Goal: Check status: Check status

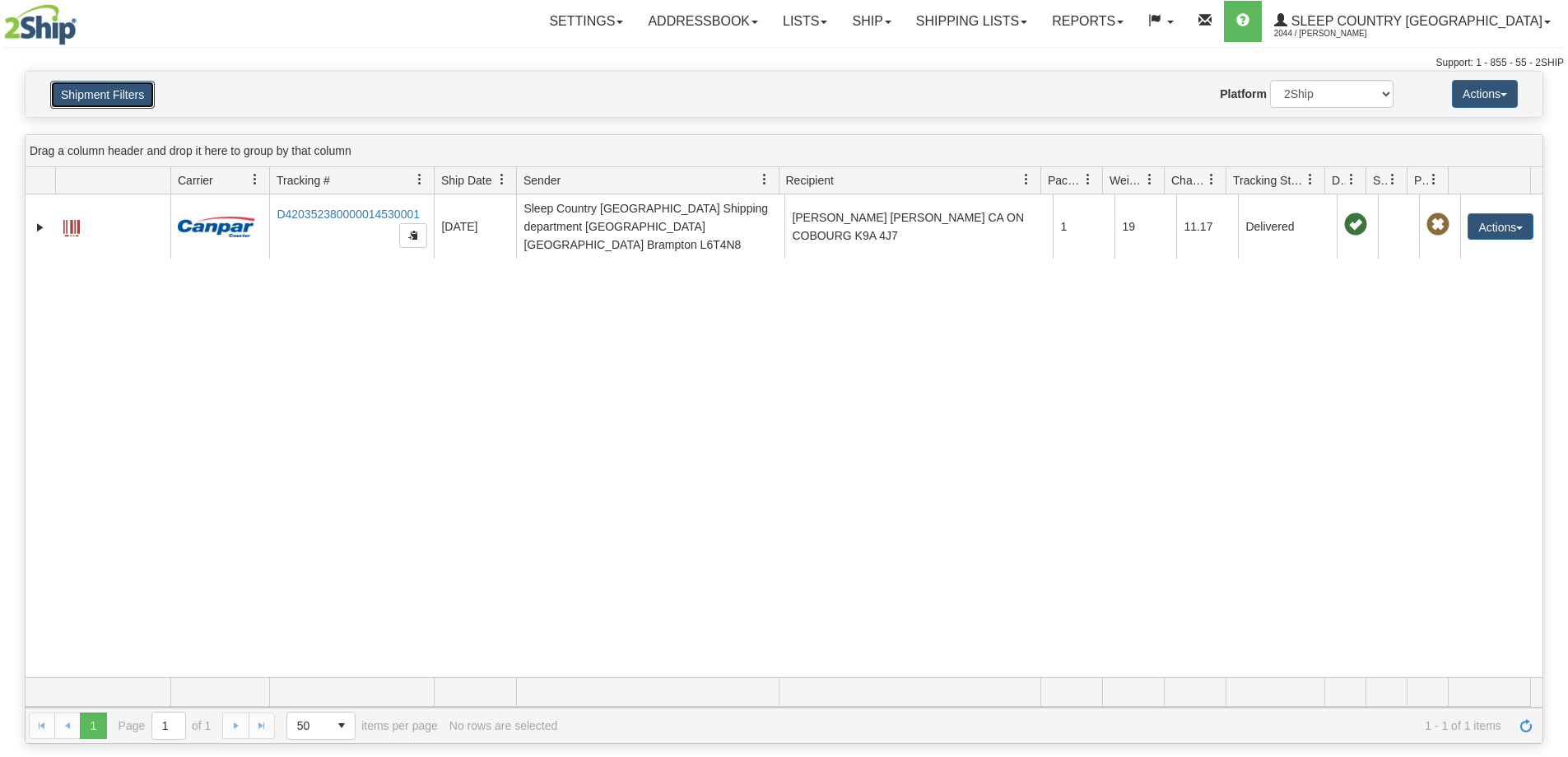
click at [98, 93] on button "Shipment Filters" at bounding box center [103, 94] width 105 height 28
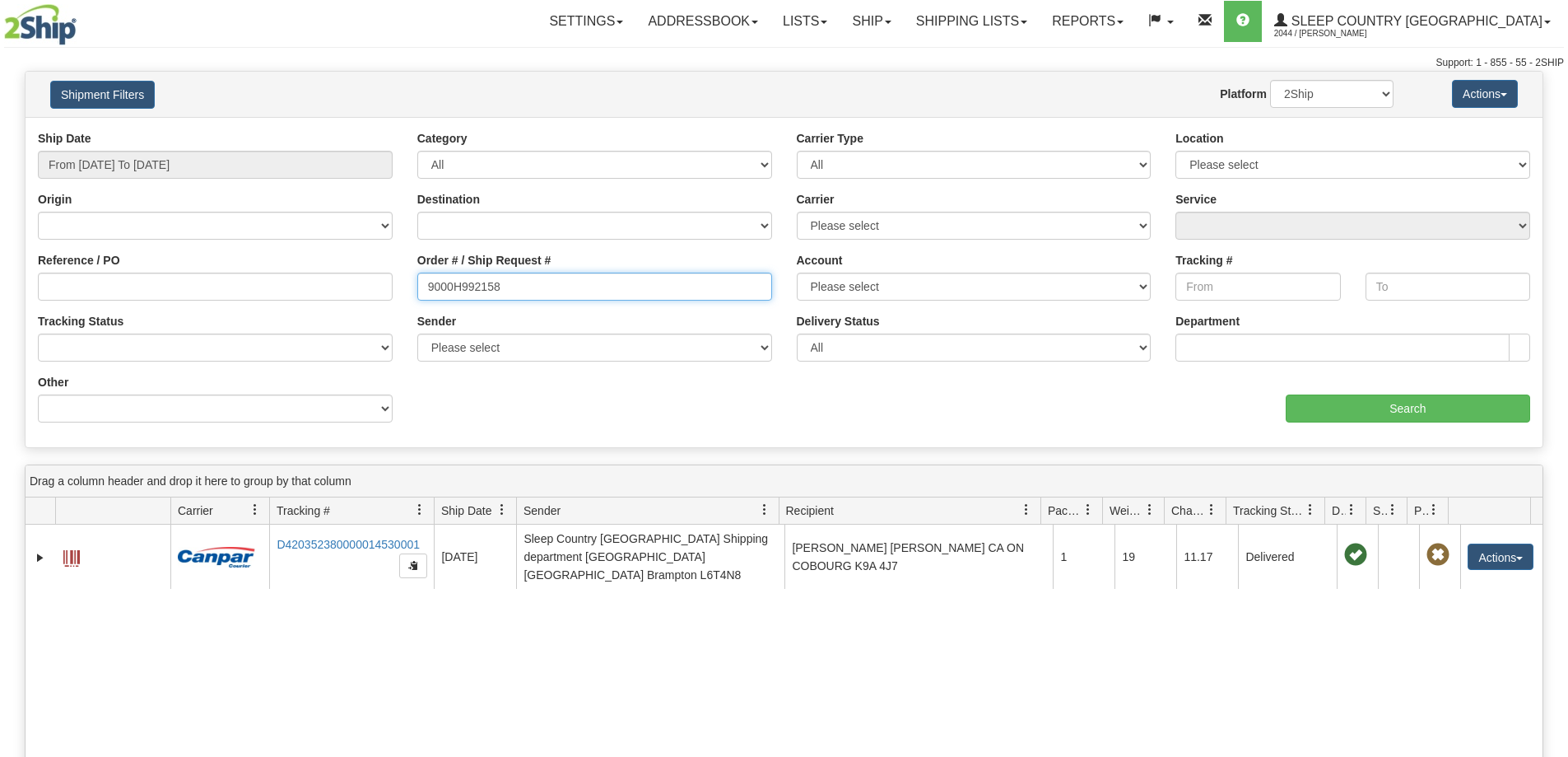
click at [521, 291] on input "9000H992158" at bounding box center [595, 286] width 355 height 28
paste input "I007203"
type input "9000I007203"
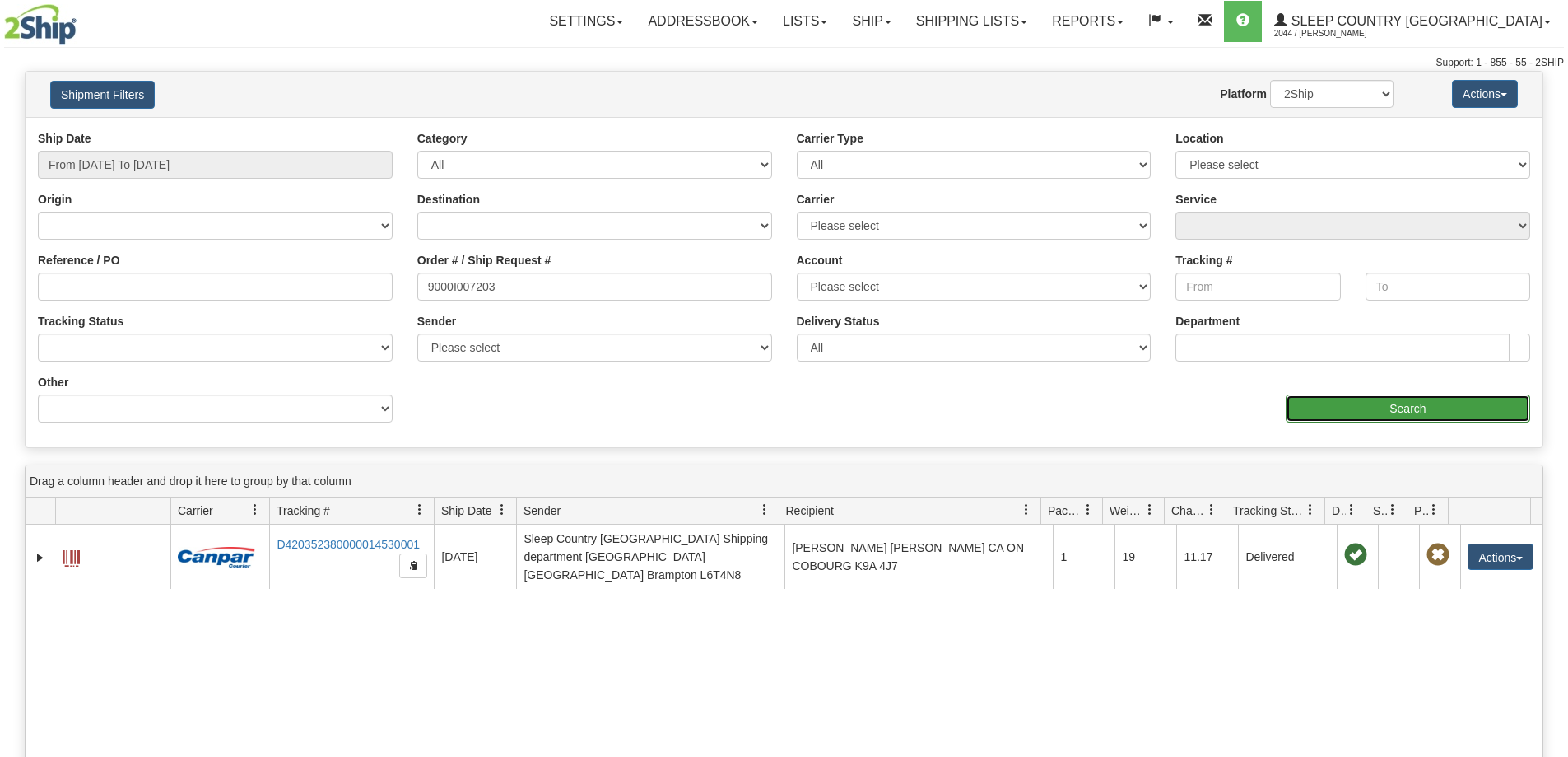
click at [1362, 396] on input "Search" at bounding box center [1409, 408] width 245 height 28
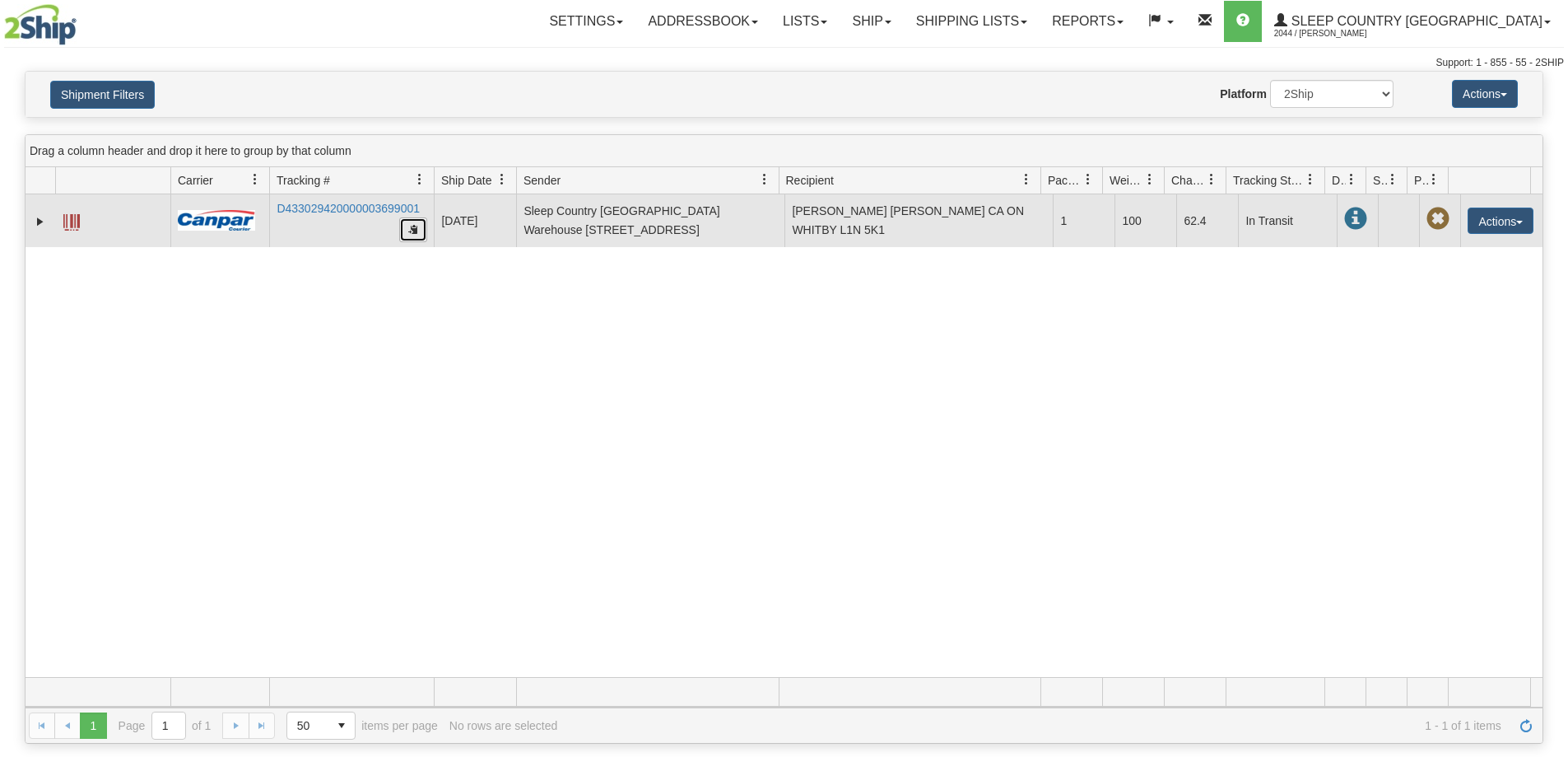
click at [419, 229] on button "button" at bounding box center [413, 229] width 28 height 24
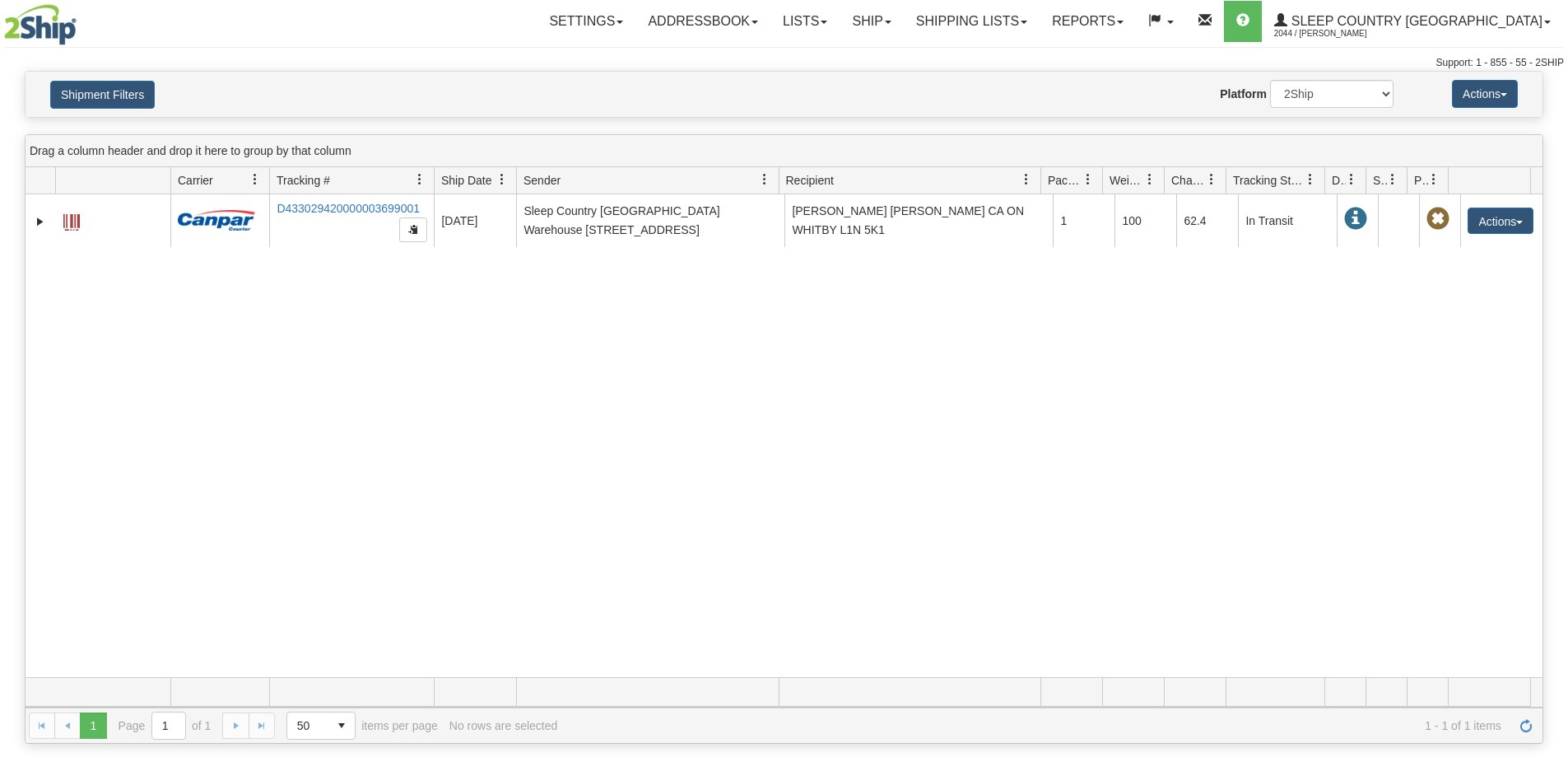
click at [111, 79] on div "Shipment Filters Website Agent Nothing selected Client User Platform 2Ship Impo…" at bounding box center [784, 94] width 1517 height 46
click at [111, 94] on button "Shipment Filters" at bounding box center [103, 94] width 105 height 28
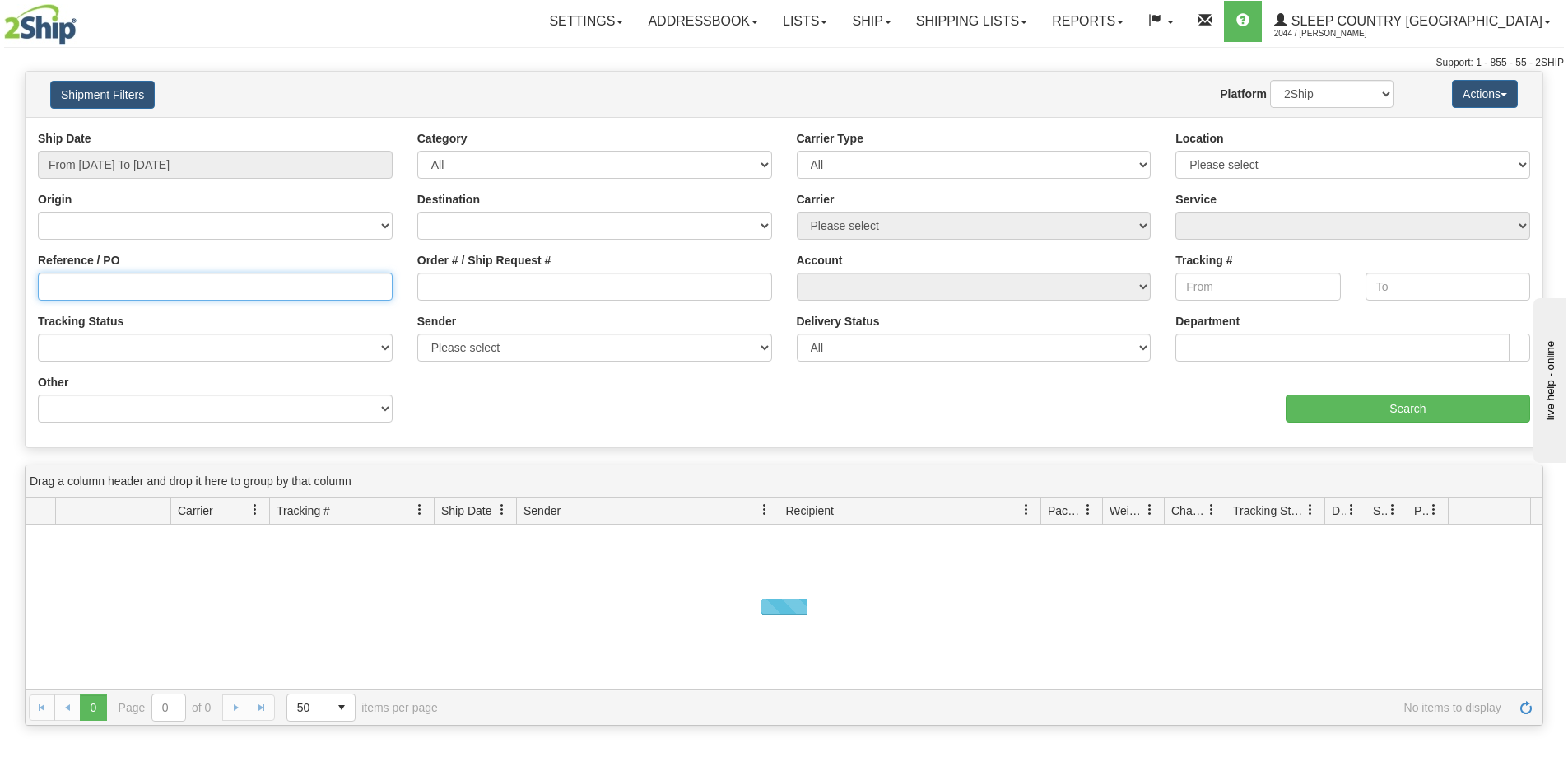
click at [118, 281] on input "Reference / PO" at bounding box center [215, 286] width 355 height 28
paste input "1050309"
type input "1050309"
click at [276, 145] on div "Ship Date From [DATE] To [DATE]" at bounding box center [215, 155] width 355 height 49
click at [272, 166] on input "From [DATE] To [DATE]" at bounding box center [215, 164] width 355 height 28
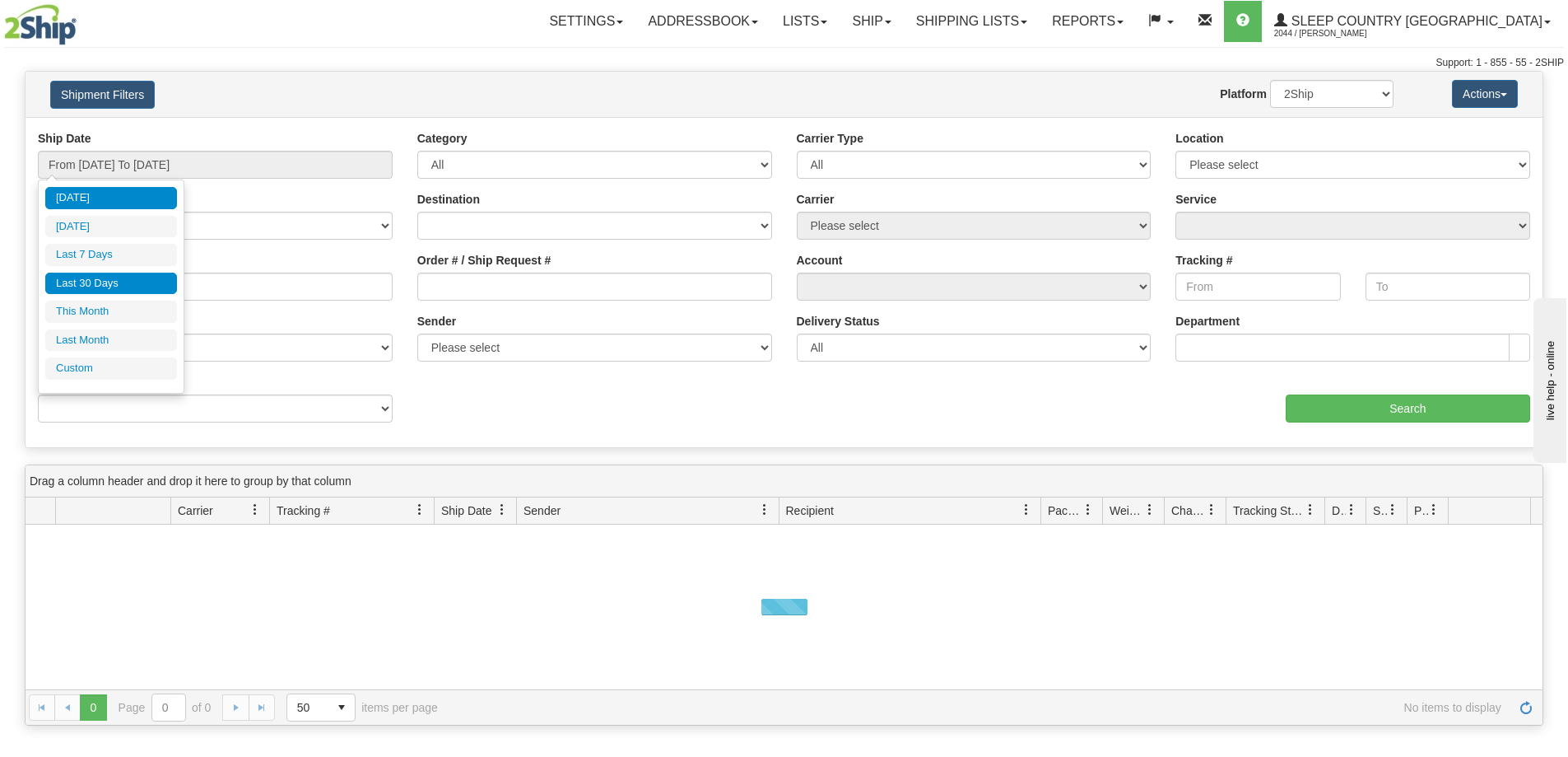
click at [87, 278] on li "Last 30 Days" at bounding box center [112, 283] width 132 height 22
type input "From [DATE] To [DATE]"
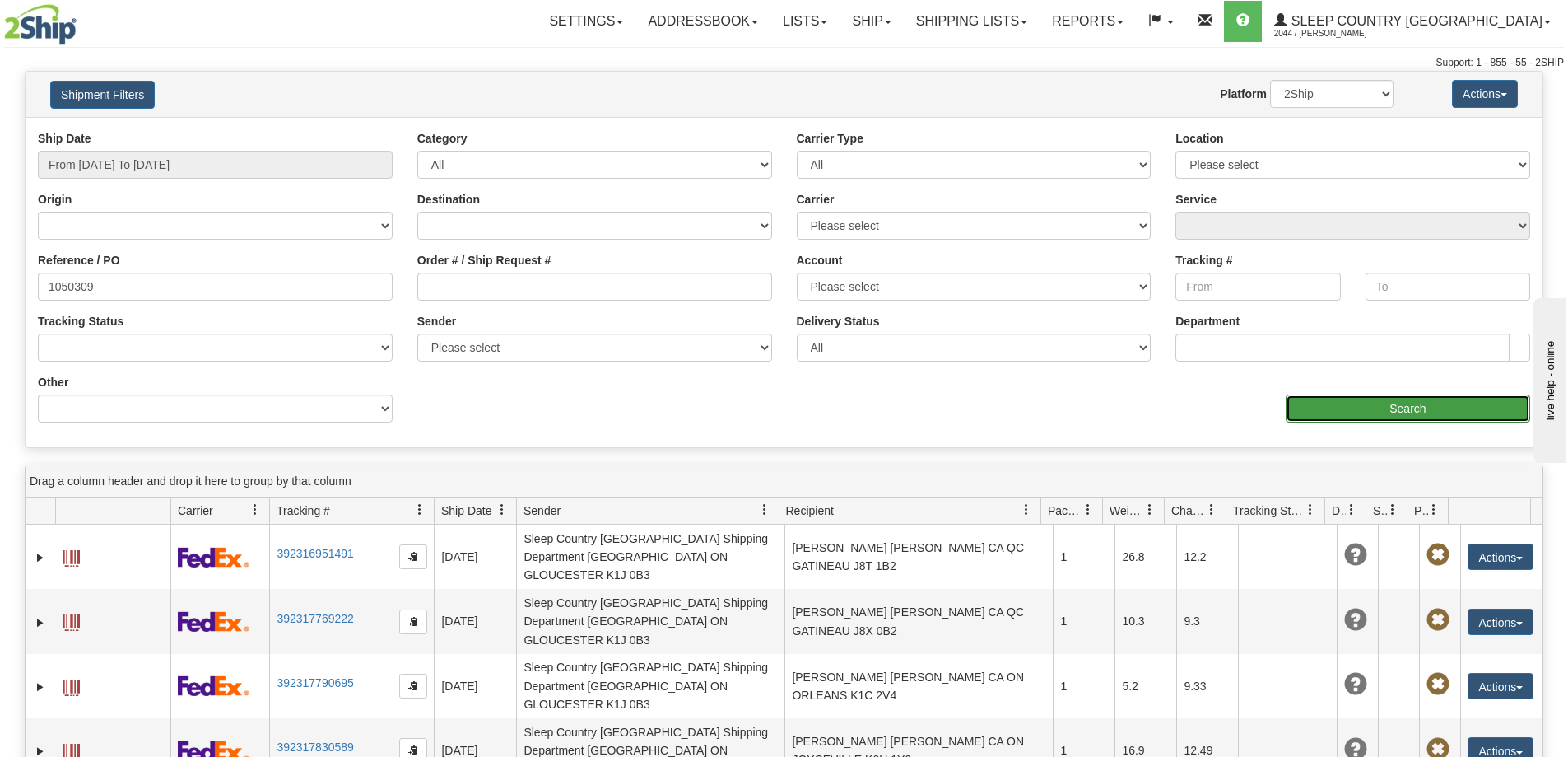
click at [1344, 410] on input "Search" at bounding box center [1409, 408] width 245 height 28
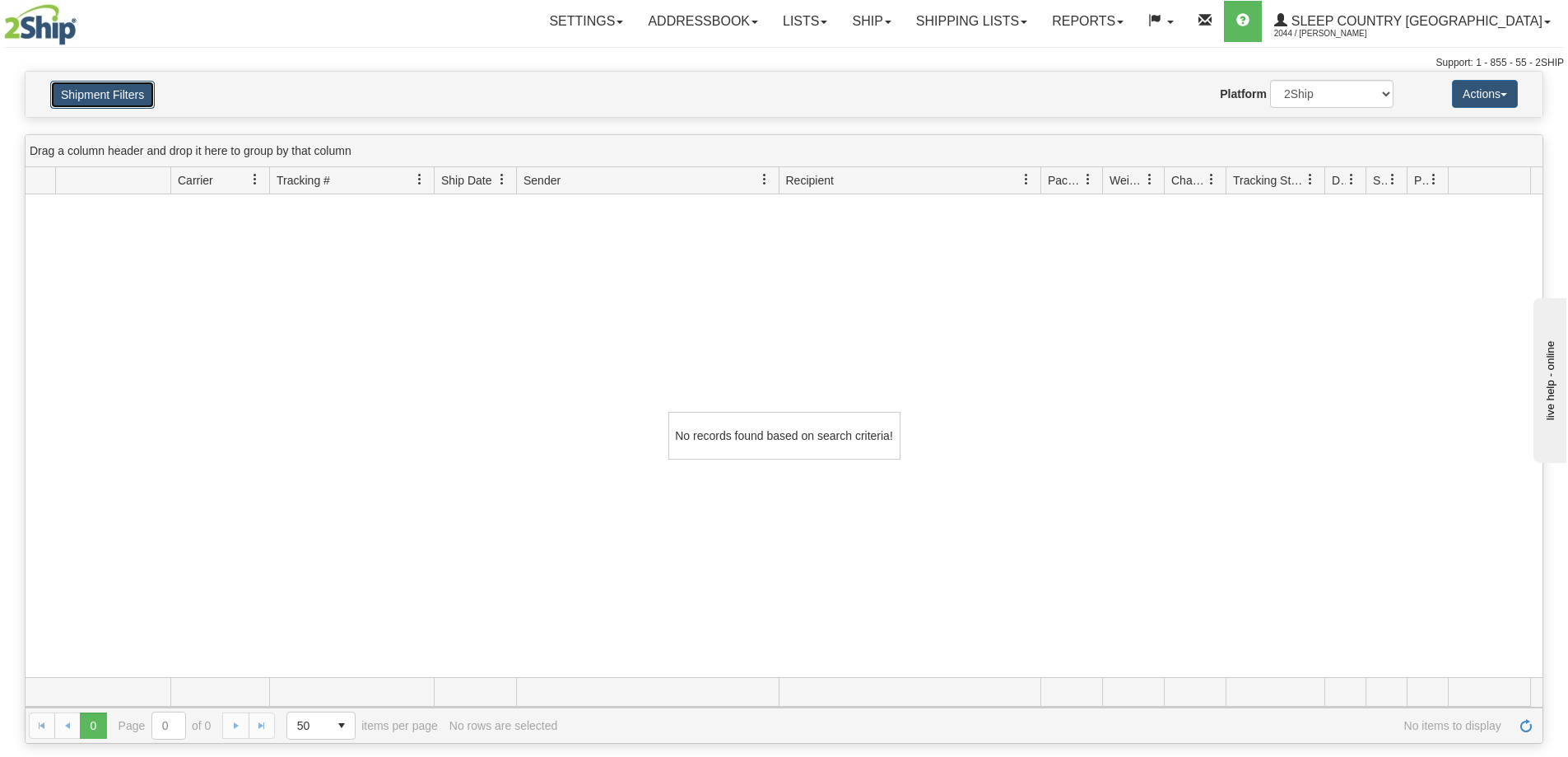
click at [153, 86] on button "Shipment Filters" at bounding box center [103, 94] width 105 height 28
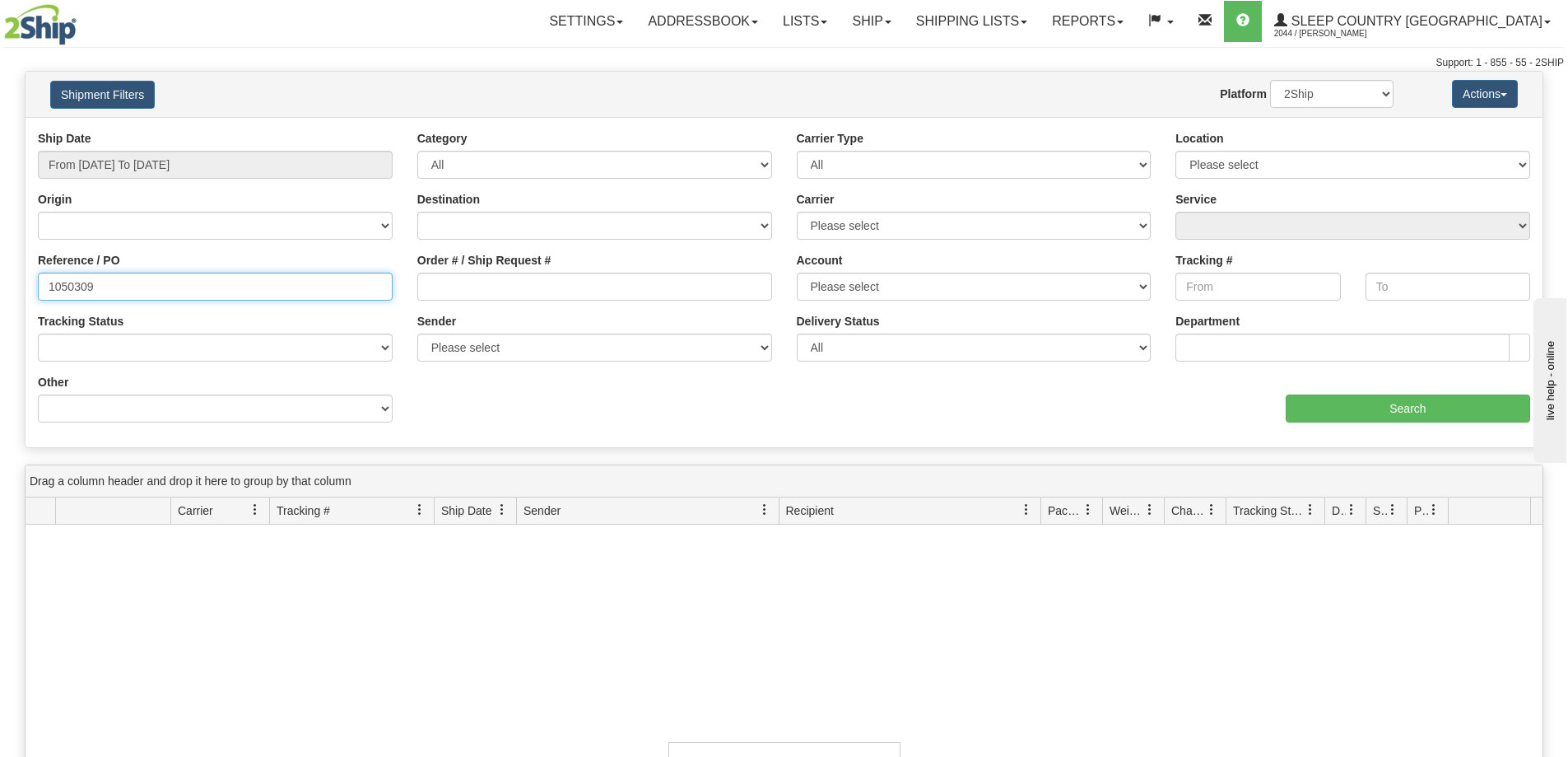
click at [218, 281] on input "1050309" at bounding box center [215, 286] width 355 height 28
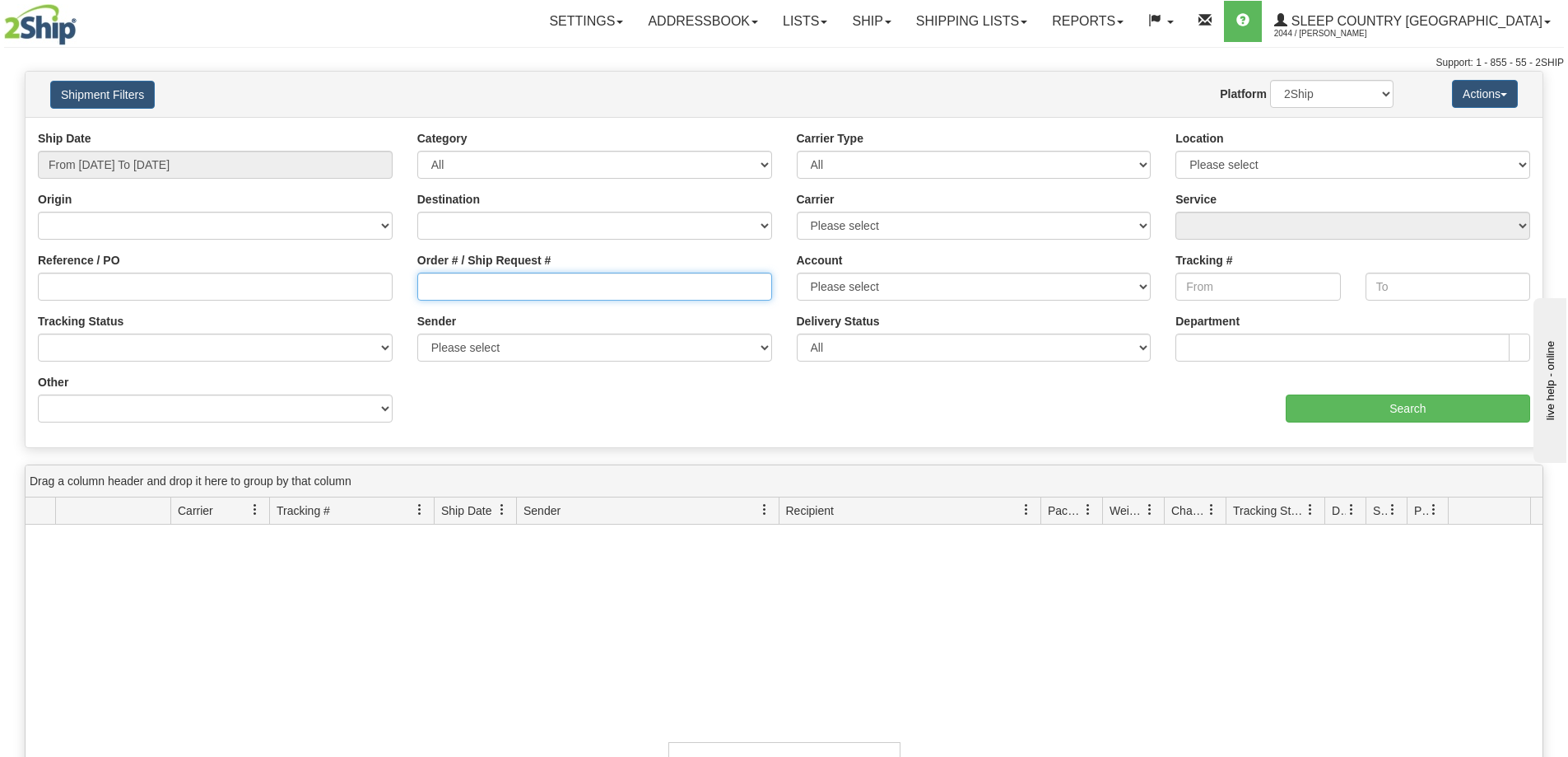
click at [534, 289] on input "Order # / Ship Request #" at bounding box center [595, 286] width 355 height 28
paste input "1050309"
type input "1050309"
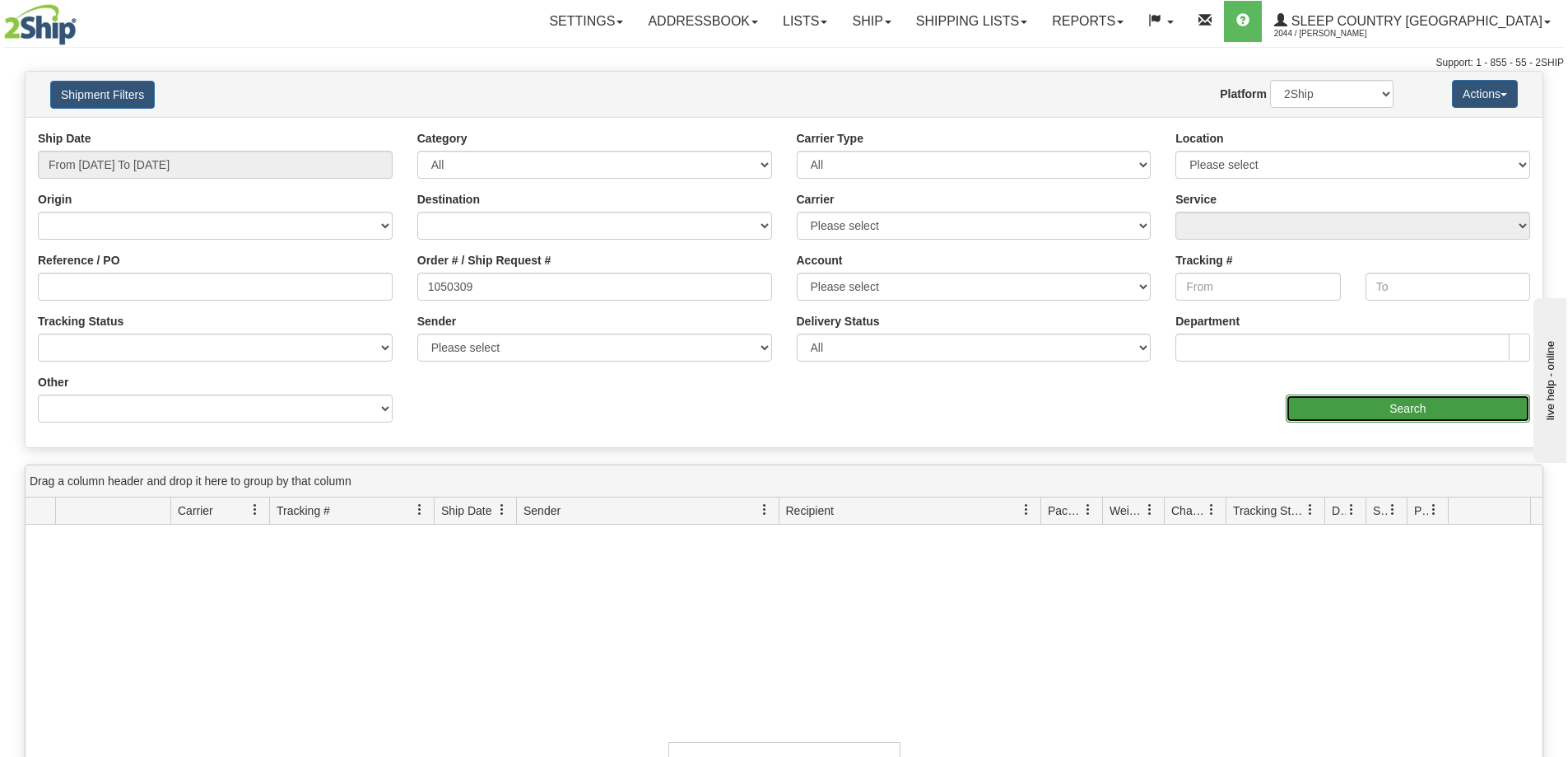
click at [1356, 403] on input "Search" at bounding box center [1409, 408] width 245 height 28
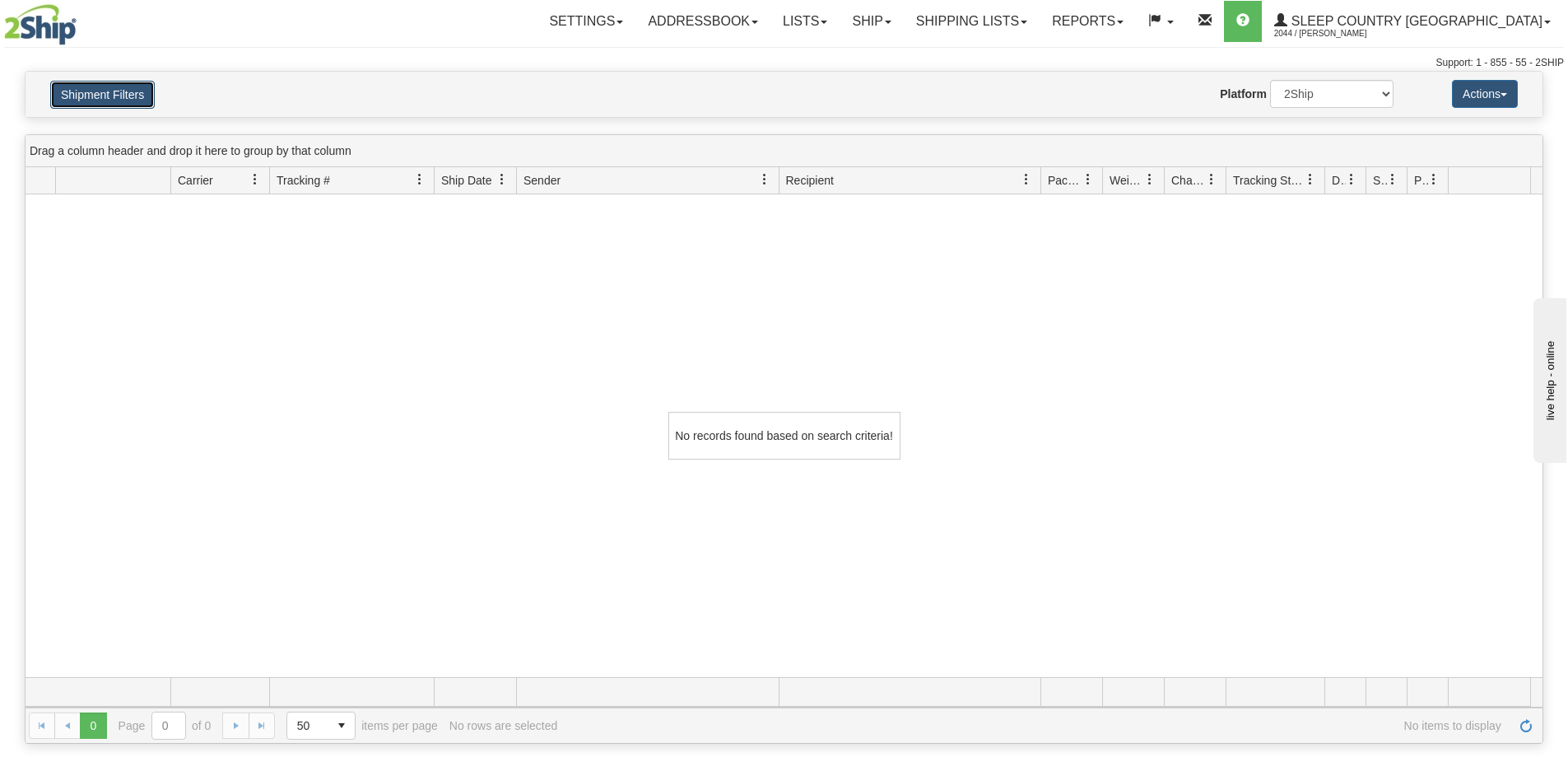
click at [109, 82] on button "Shipment Filters" at bounding box center [103, 94] width 105 height 28
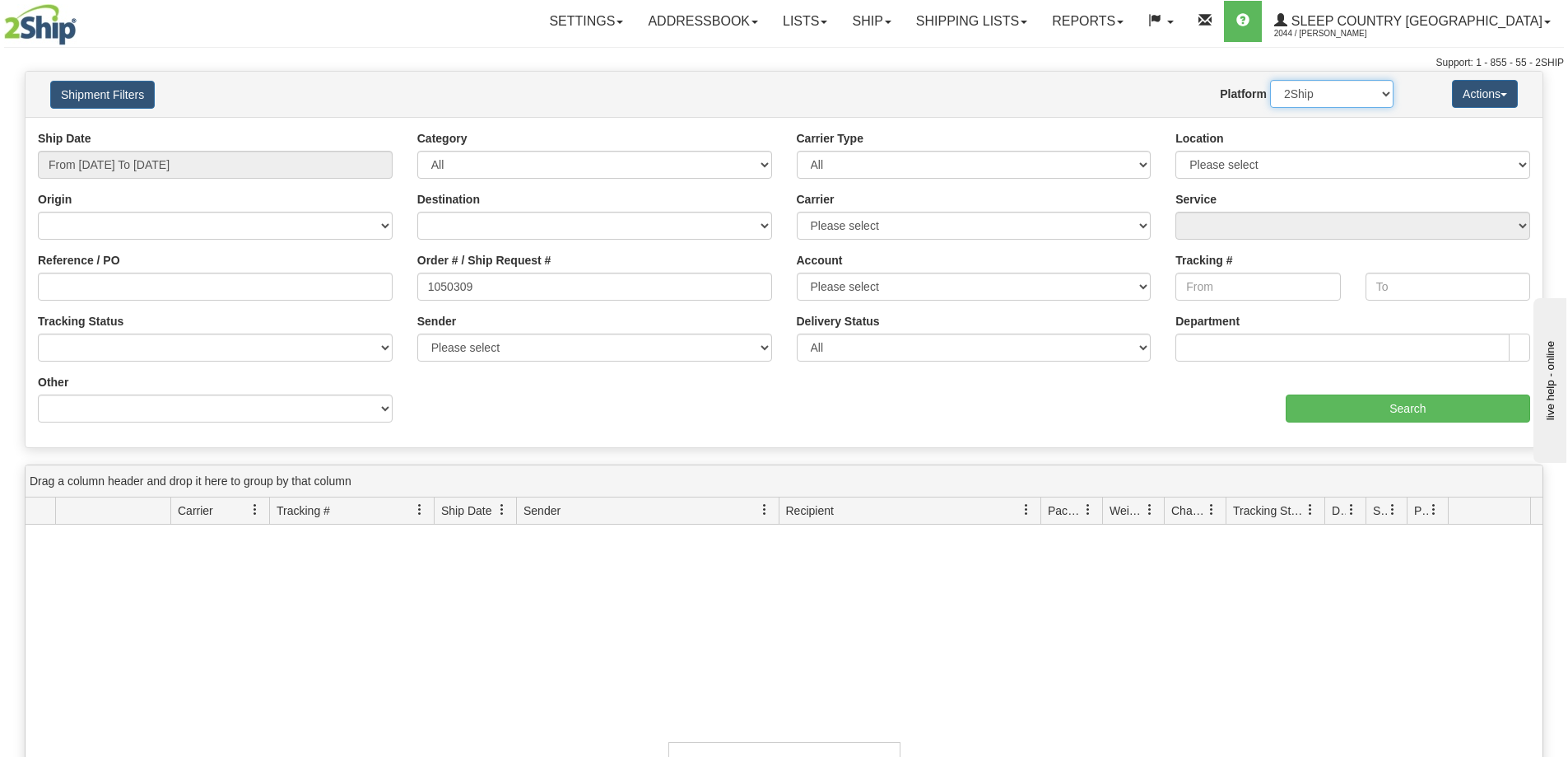
click at [1318, 92] on select "2Ship Imported" at bounding box center [1331, 93] width 123 height 28
select select "1"
click at [1270, 80] on select "2Ship Imported" at bounding box center [1331, 93] width 123 height 28
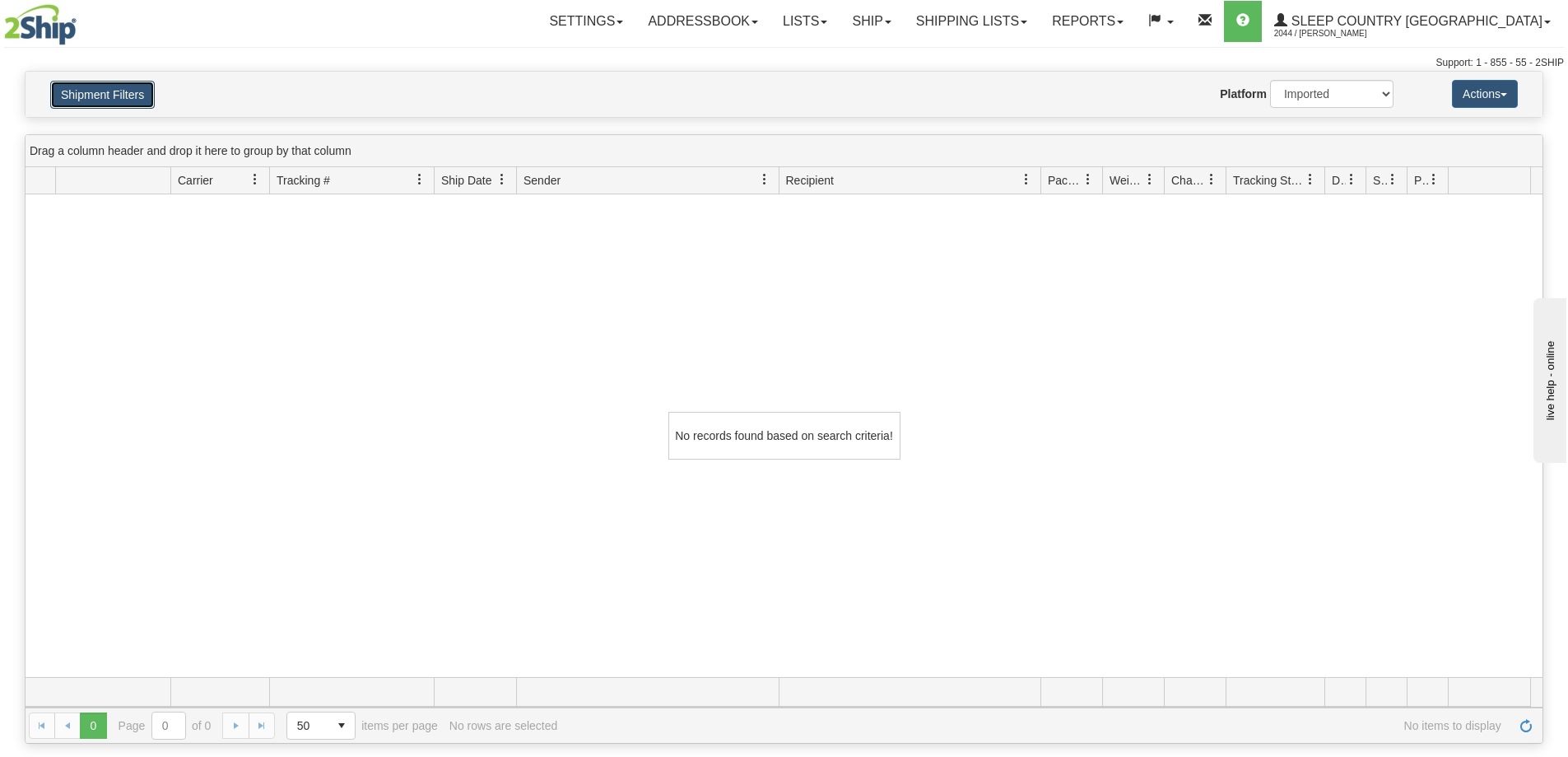
click at [65, 108] on button "Shipment Filters" at bounding box center [103, 94] width 105 height 28
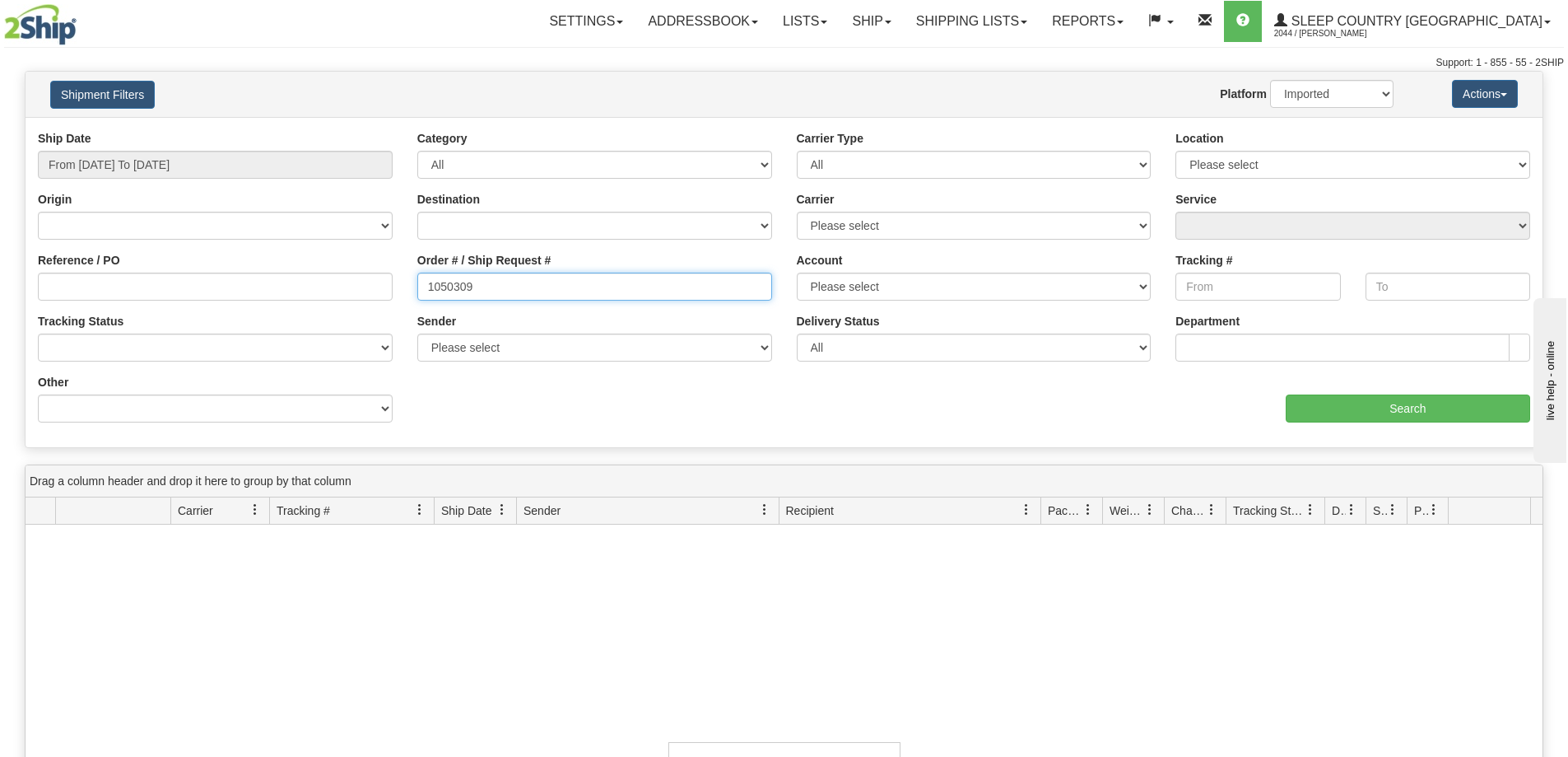
click at [526, 288] on input "1050309" at bounding box center [595, 286] width 355 height 28
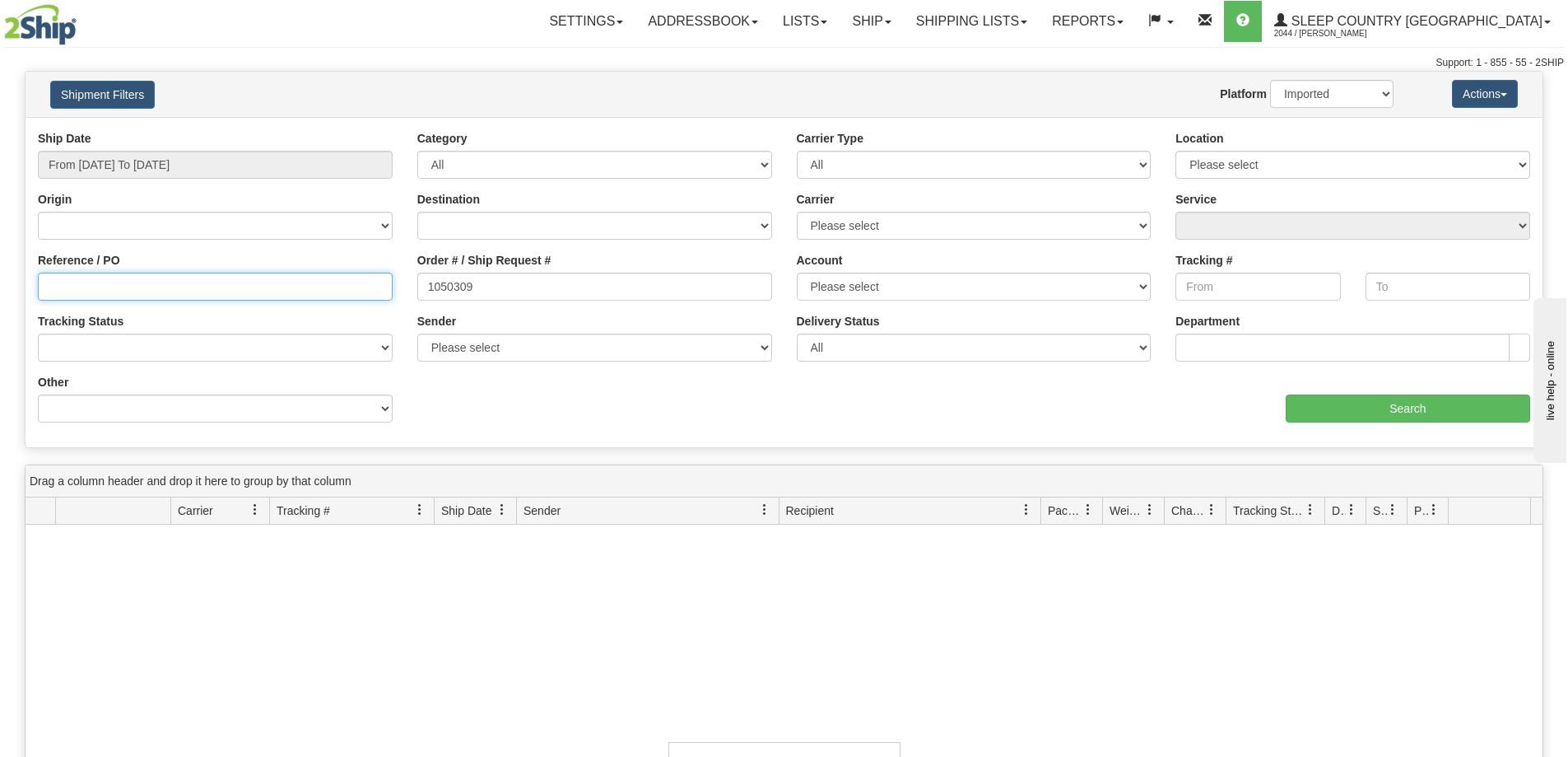
click at [354, 285] on input "Reference / PO" at bounding box center [215, 286] width 355 height 28
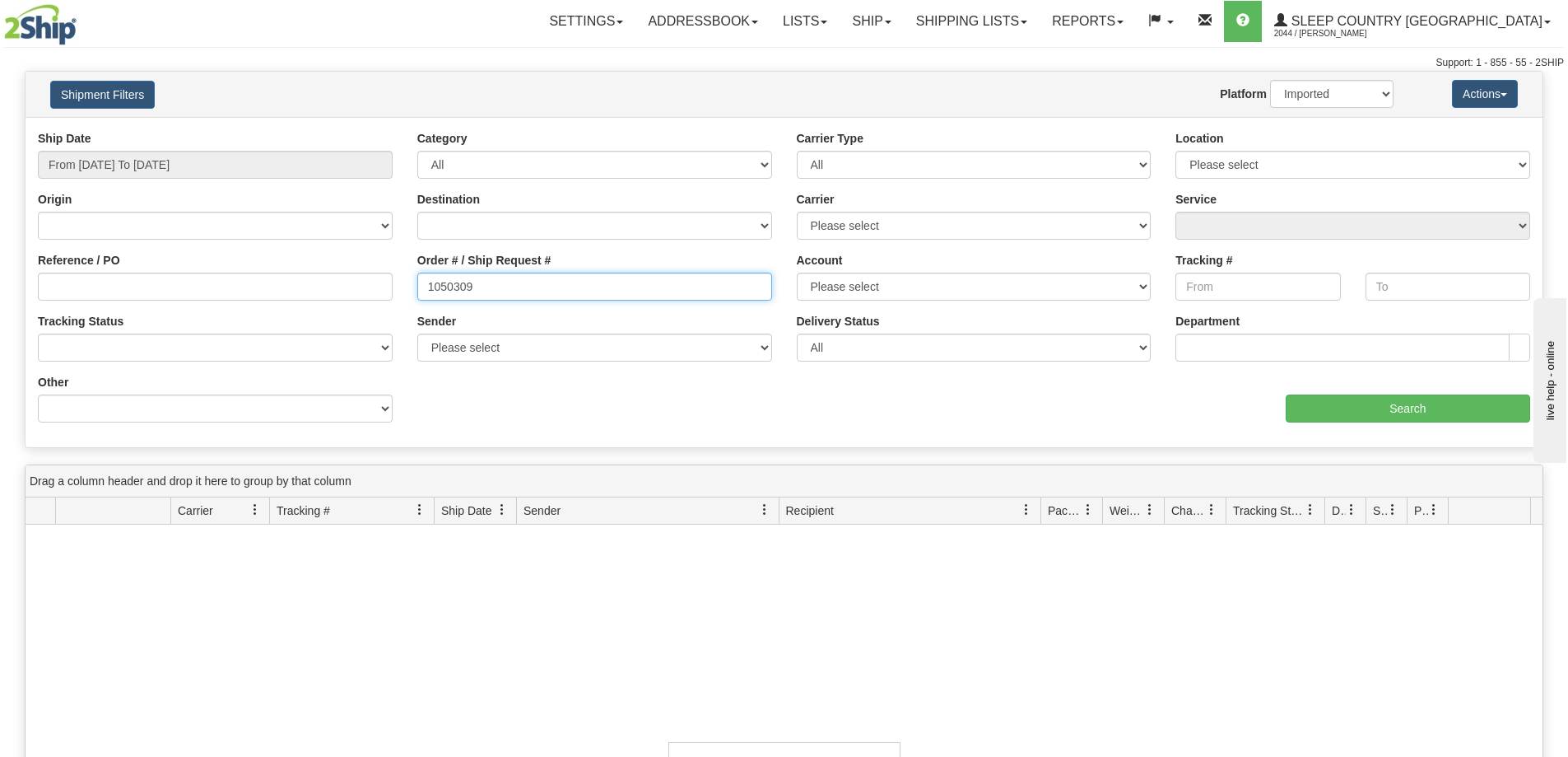
click at [521, 284] on input "1050309" at bounding box center [595, 286] width 355 height 28
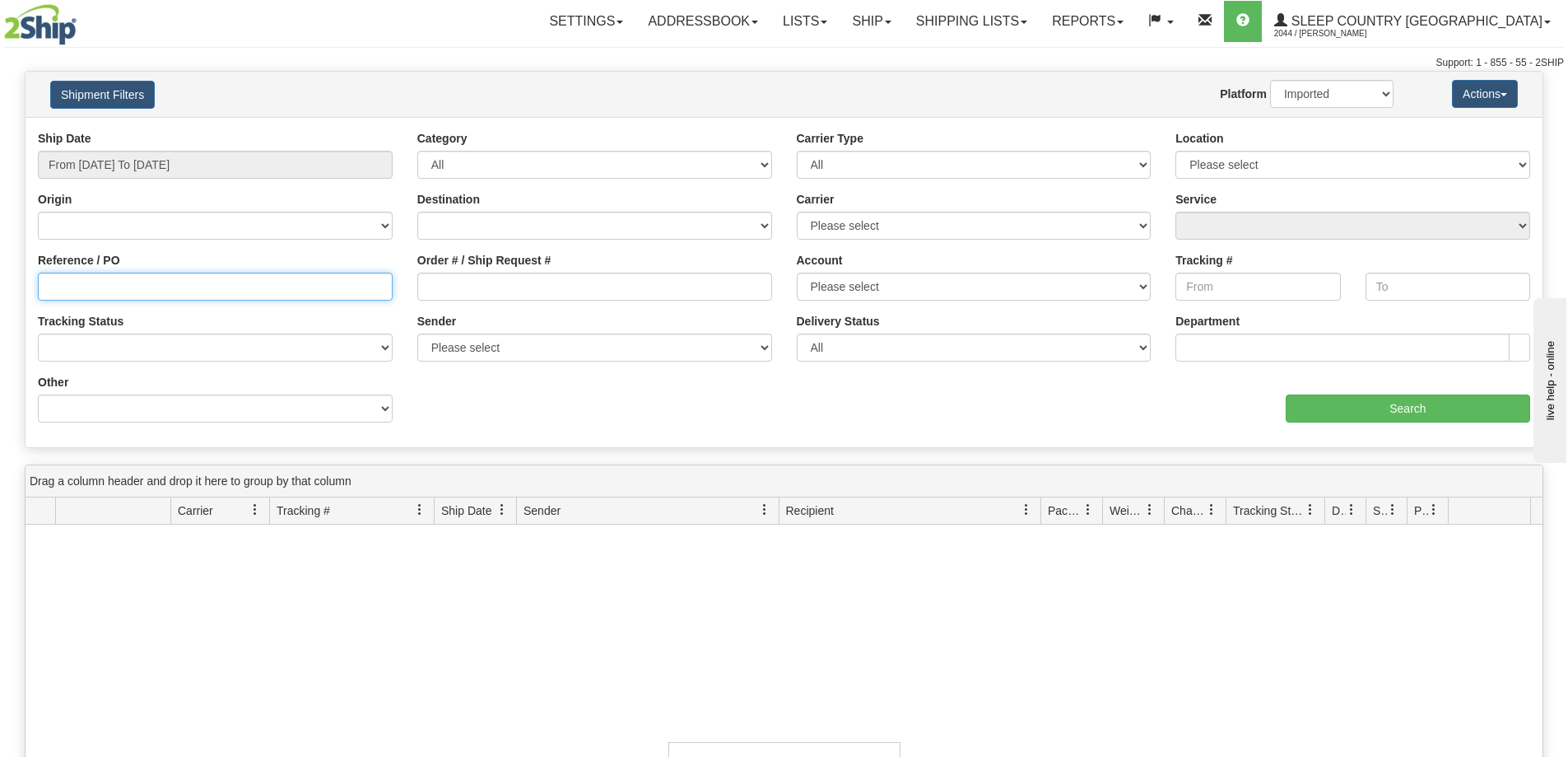
click at [236, 286] on input "Reference / PO" at bounding box center [215, 286] width 355 height 28
paste input "1050309"
type input "1050309"
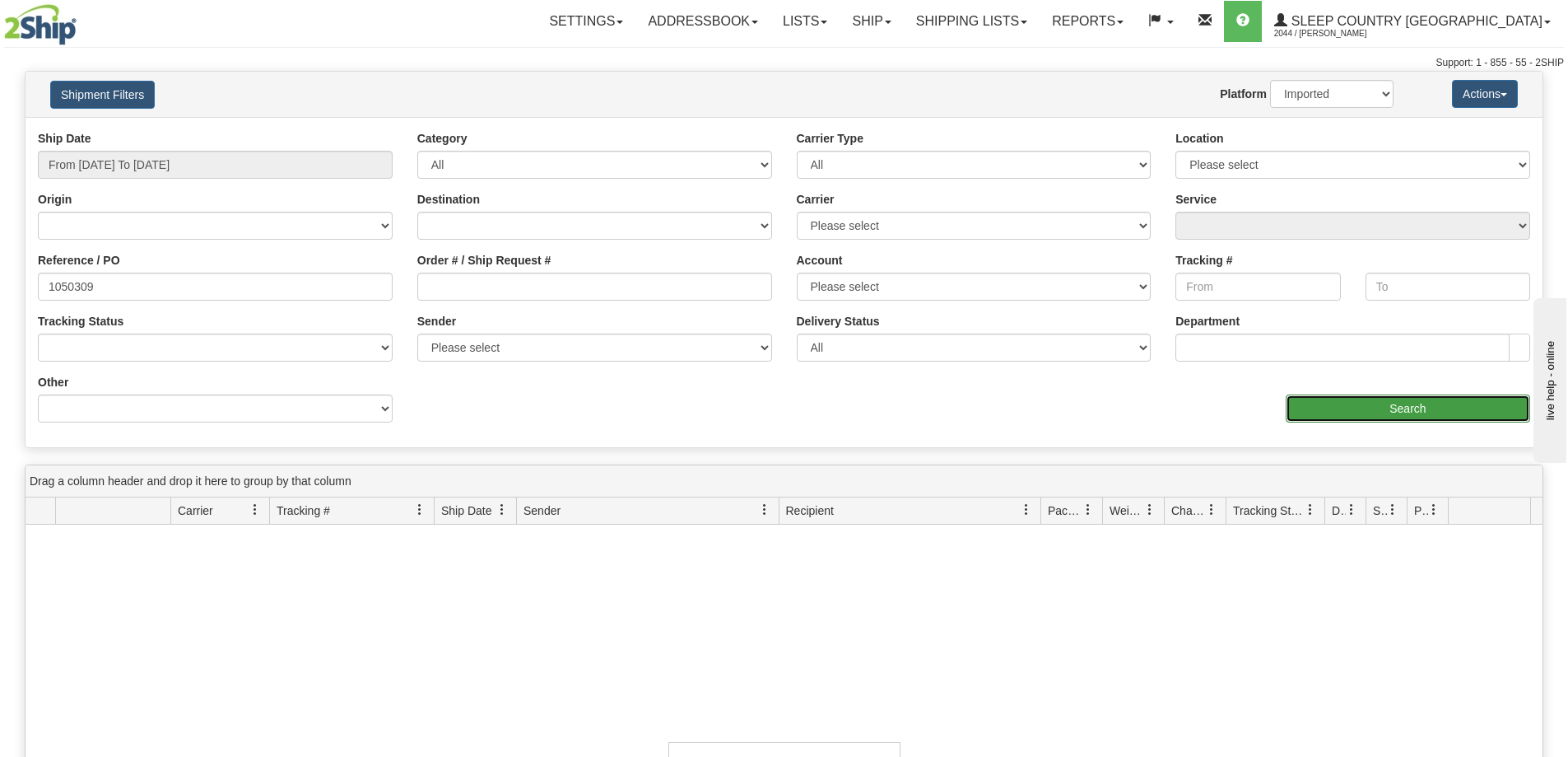
click at [1435, 409] on input "Search" at bounding box center [1409, 408] width 245 height 28
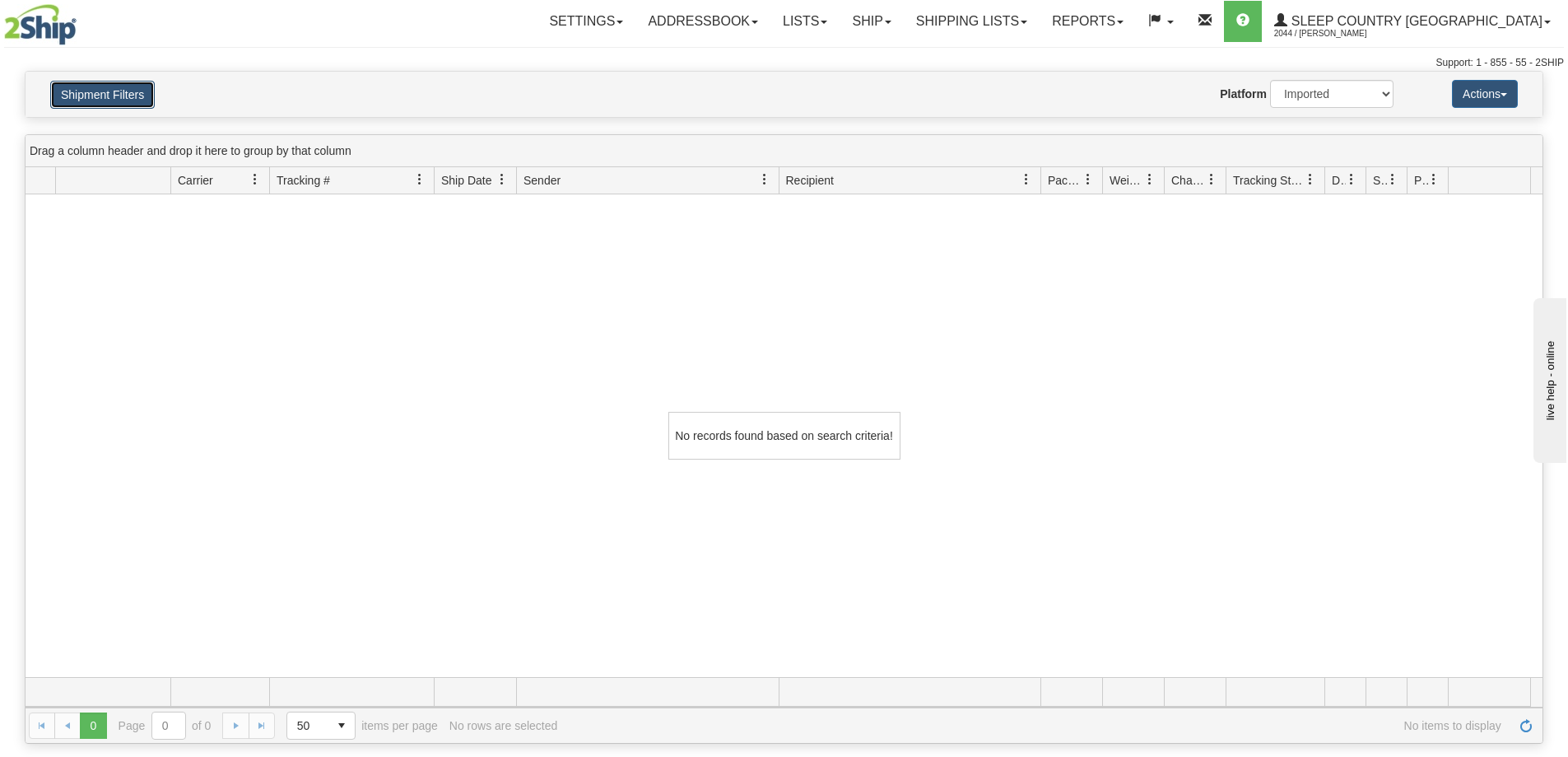
click at [135, 84] on button "Shipment Filters" at bounding box center [103, 94] width 105 height 28
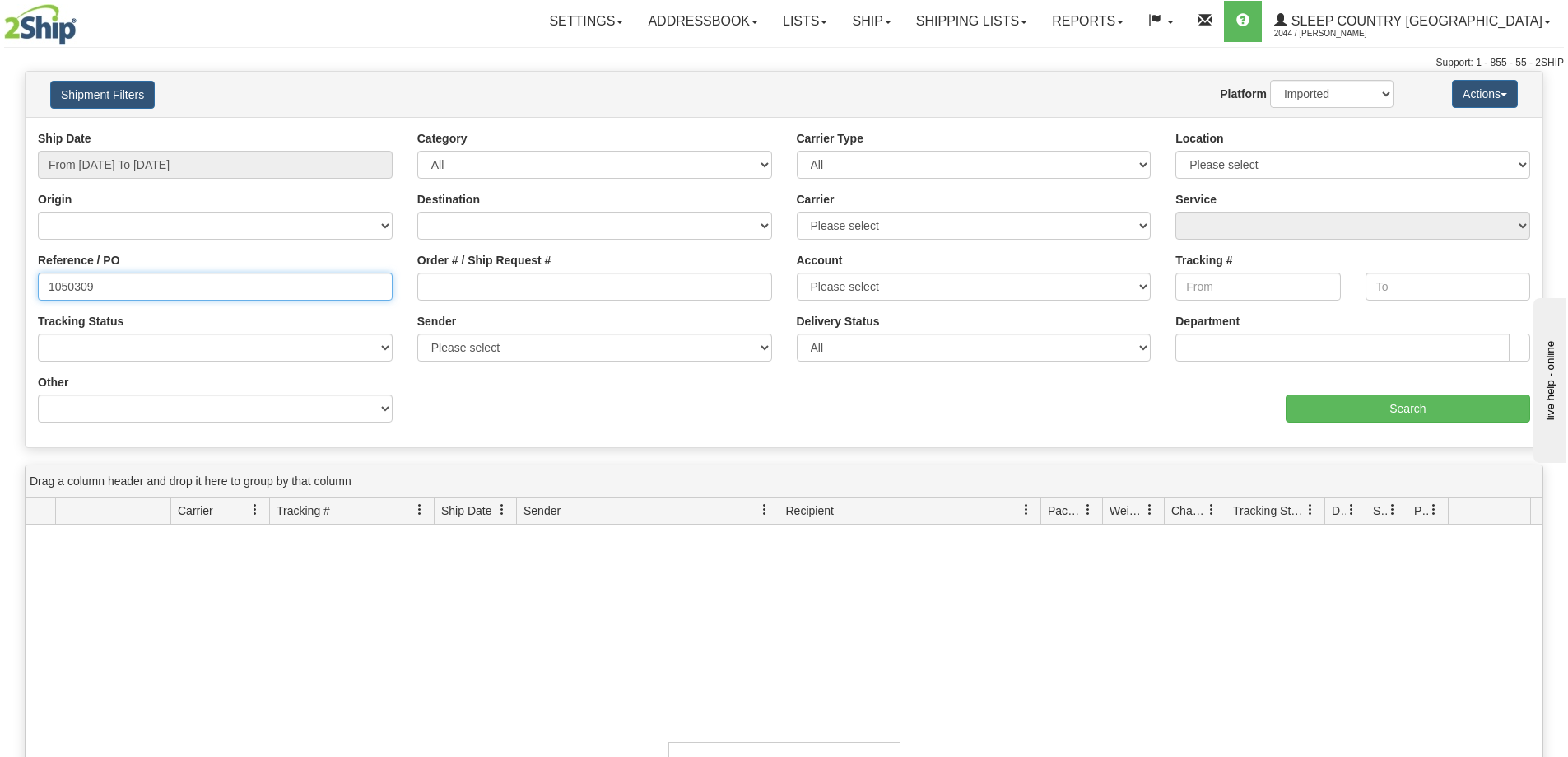
drag, startPoint x: 208, startPoint y: 285, endPoint x: 0, endPoint y: 293, distance: 208.2
click at [0, 293] on div "Please wait... × Confirm Delete Delete Cancel × Confirm Delete Yes No Cancel × …" at bounding box center [784, 572] width 1568 height 1003
click at [1334, 75] on div "Shipment Filters Website Agent Nothing selected Client User Platform 2Ship Impo…" at bounding box center [784, 94] width 1517 height 46
click at [1329, 92] on select "2Ship Imported" at bounding box center [1331, 93] width 123 height 28
select select "0"
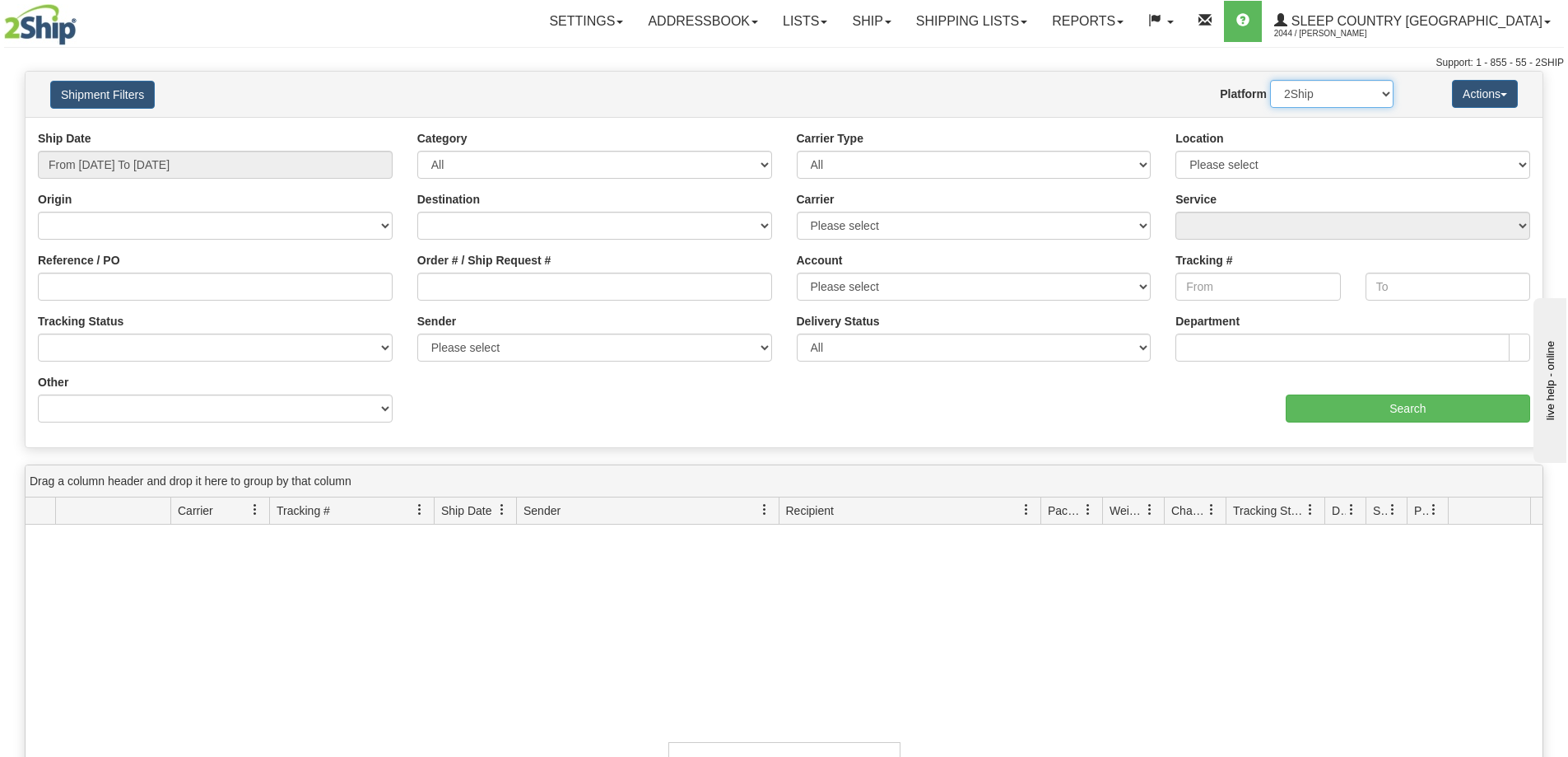
click at [1270, 80] on select "2Ship Imported" at bounding box center [1331, 93] width 123 height 28
